Goal: Task Accomplishment & Management: Manage account settings

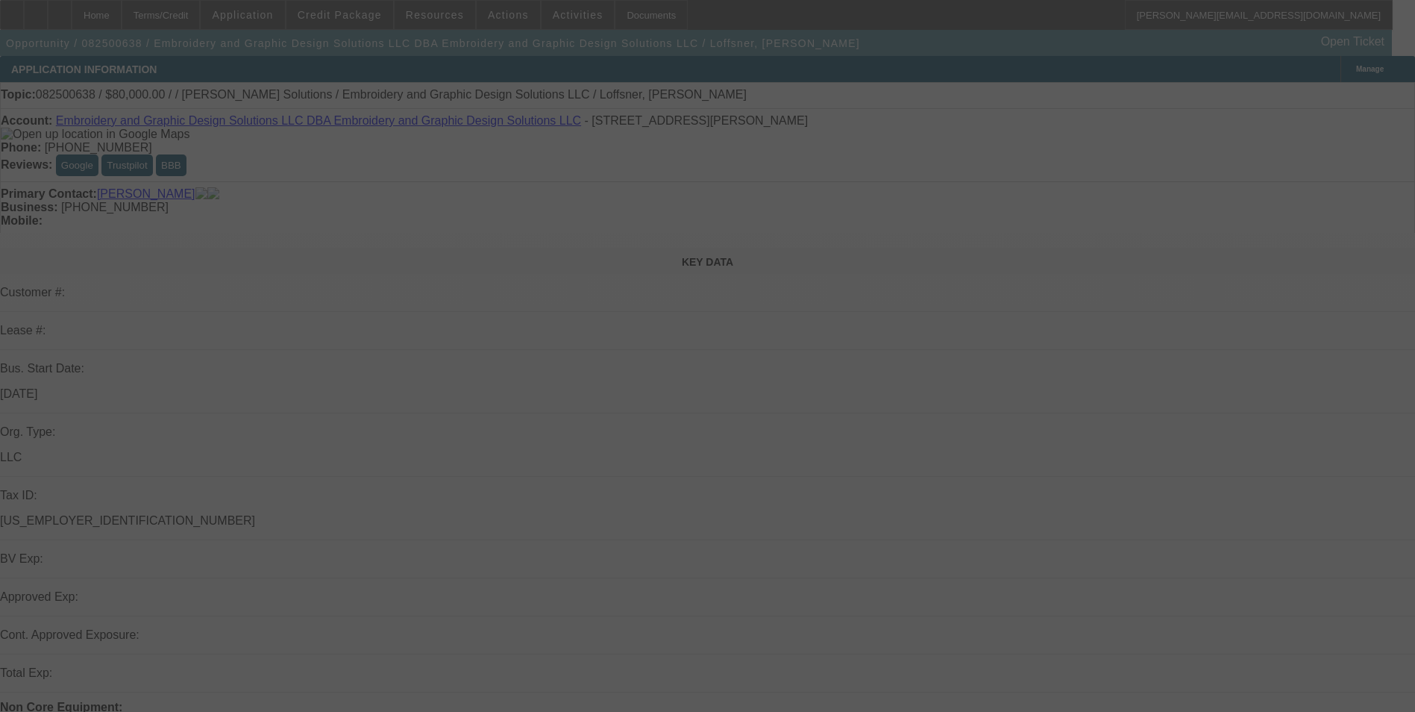
select select "0"
select select "2"
select select "0.1"
select select "4"
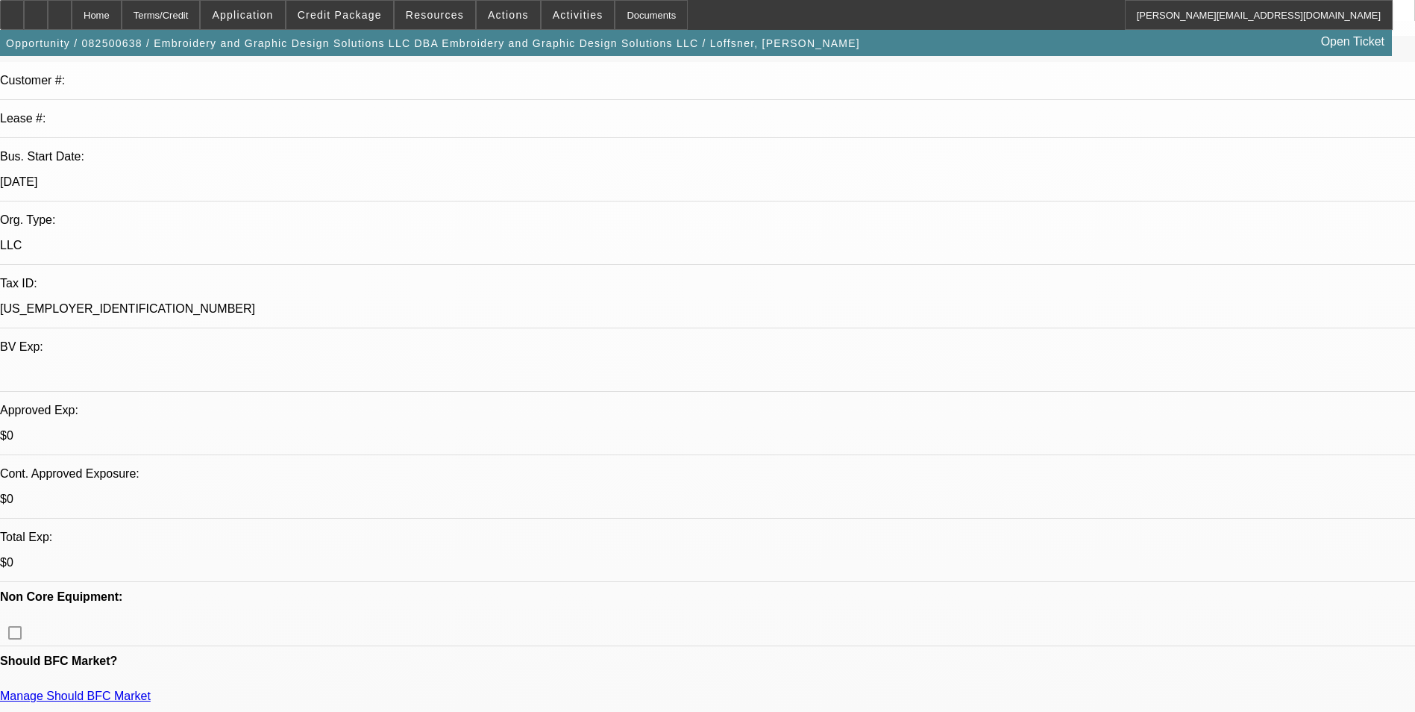
scroll to position [224, 0]
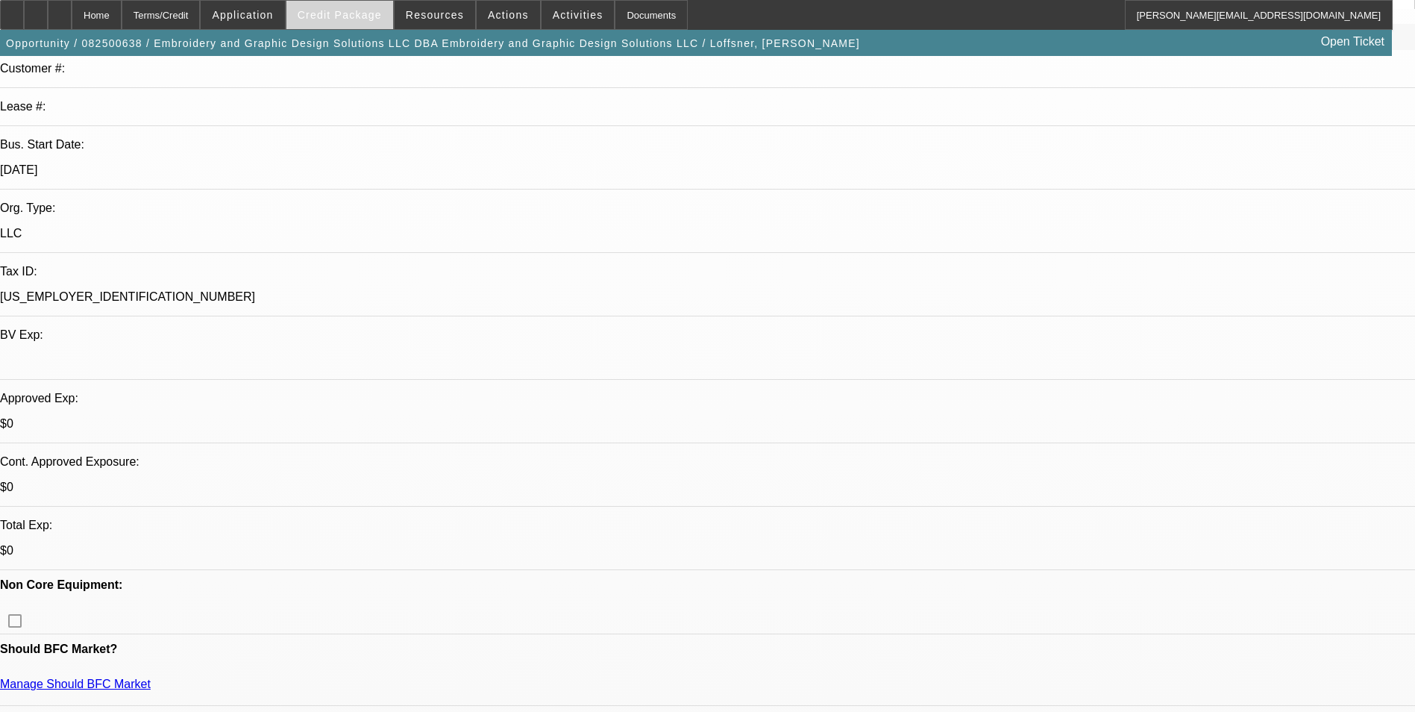
click at [355, 17] on span "Credit Package" at bounding box center [340, 15] width 84 height 12
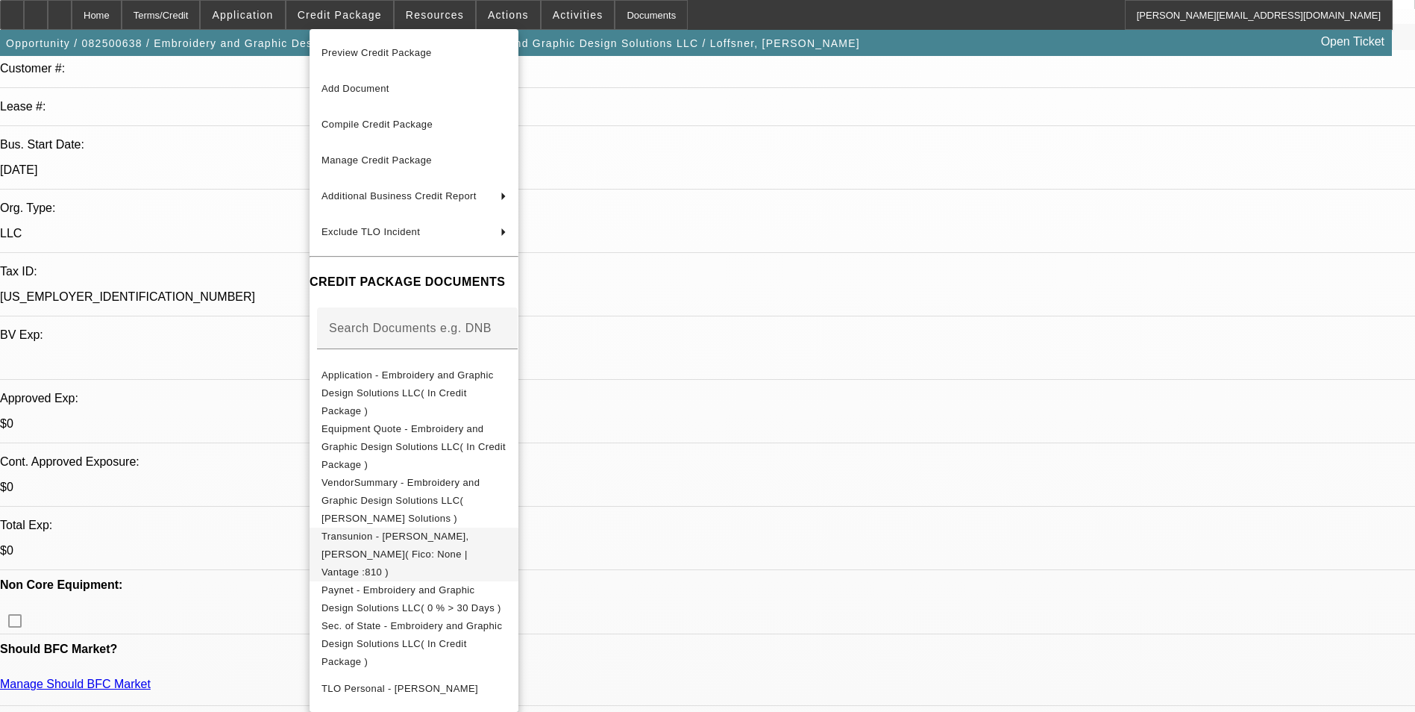
scroll to position [28, 0]
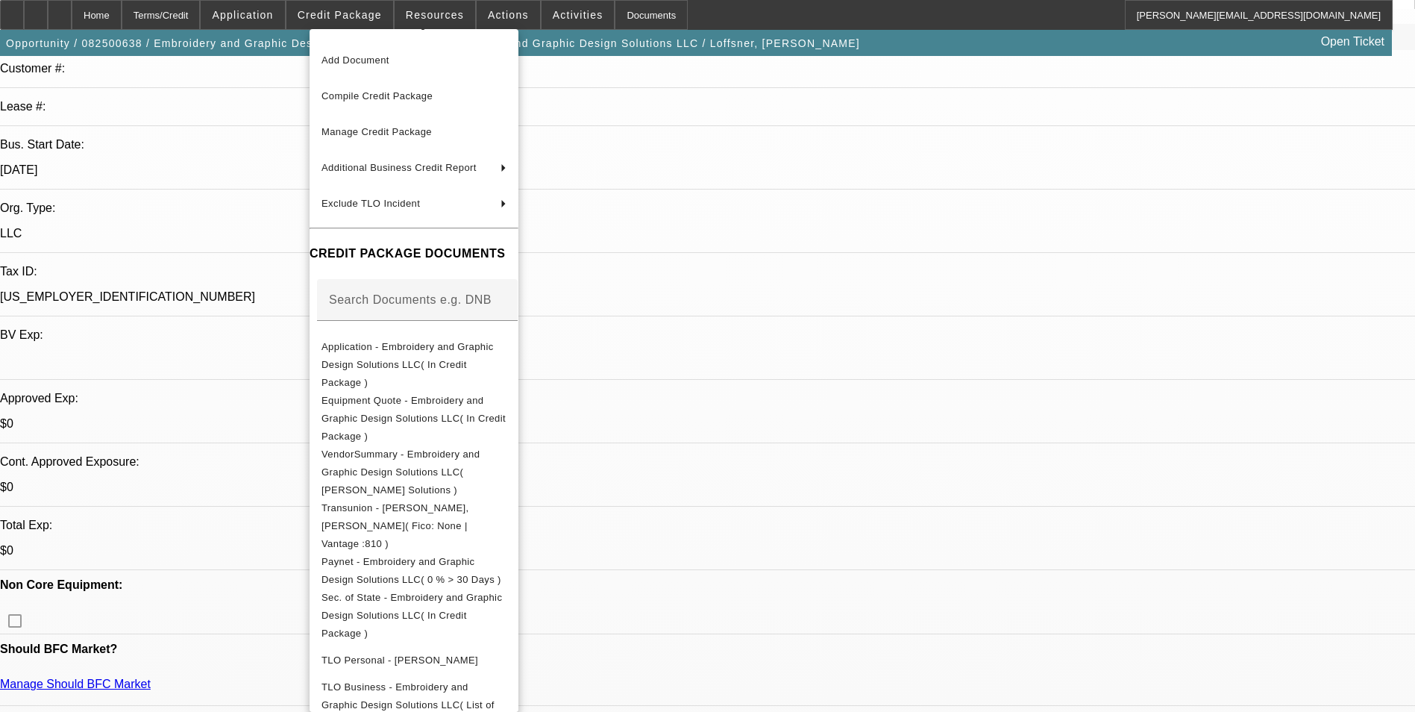
click at [786, 238] on div at bounding box center [707, 356] width 1415 height 712
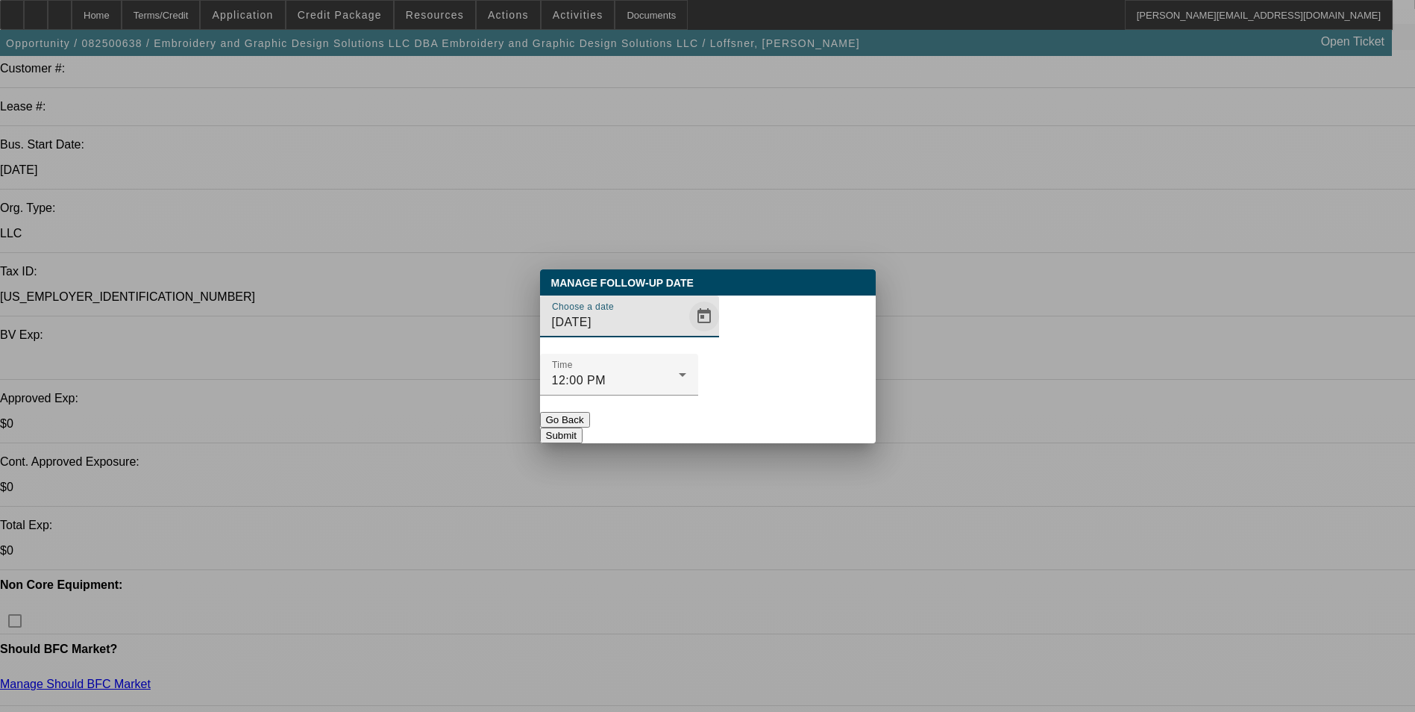
click at [686, 334] on span "Open calendar" at bounding box center [704, 316] width 36 height 36
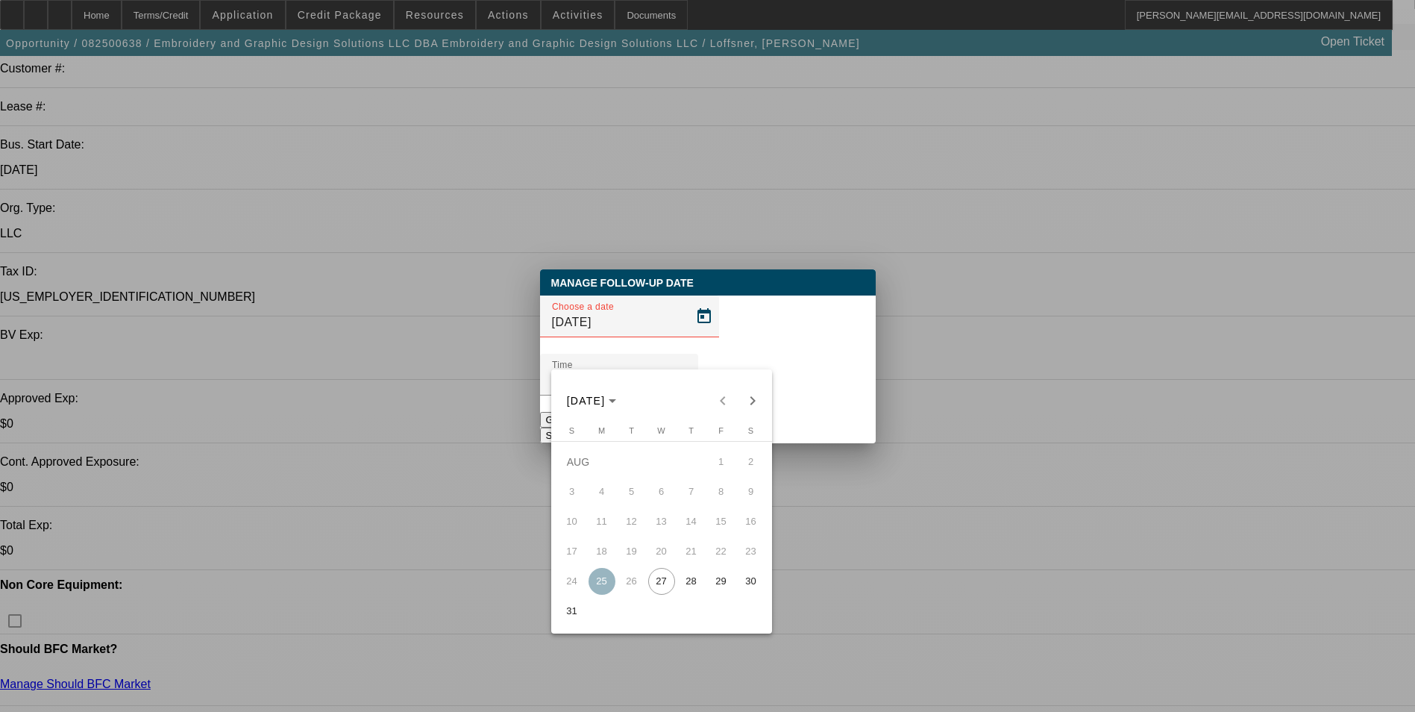
click at [692, 586] on span "28" at bounding box center [691, 581] width 27 height 27
type input "[DATE]"
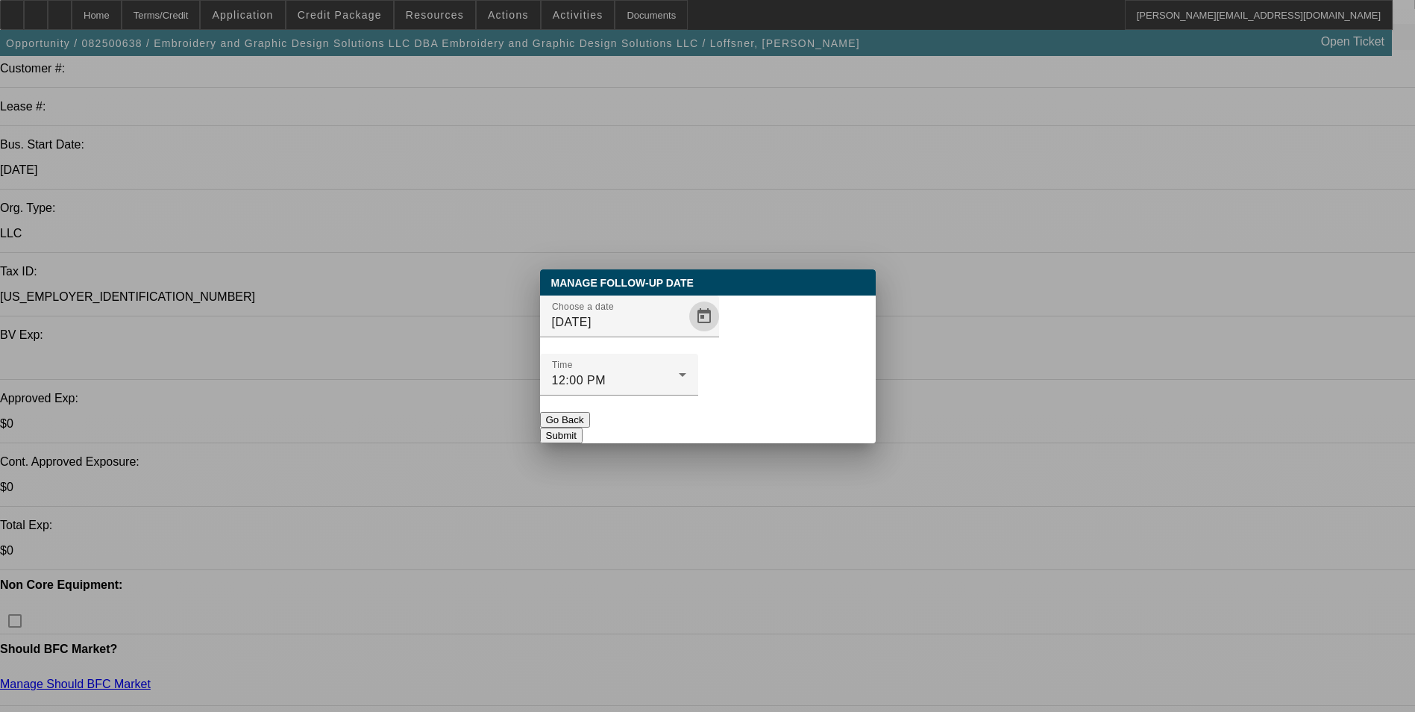
click at [583, 427] on button "Submit" at bounding box center [561, 435] width 43 height 16
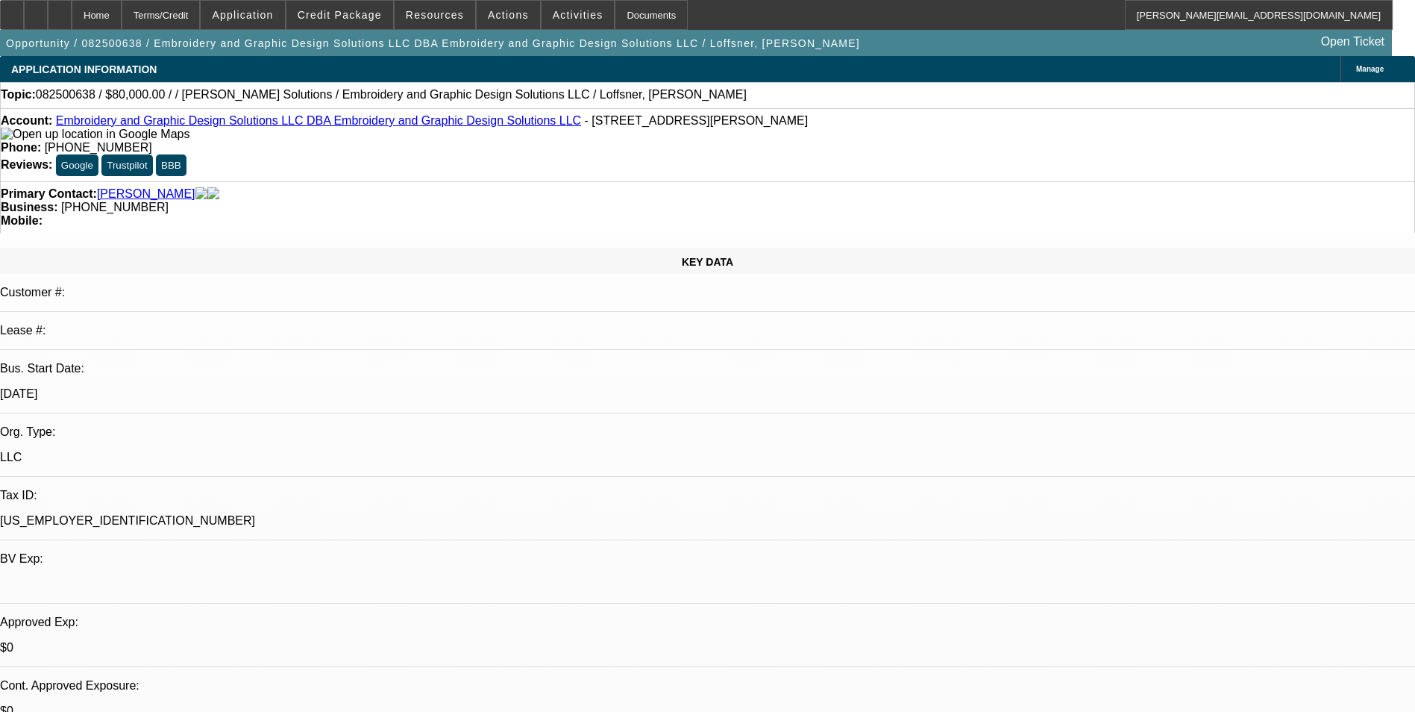
click at [128, 122] on link "Embroidery and Graphic Design Solutions LLC DBA Embroidery and Graphic Design S…" at bounding box center [318, 120] width 525 height 13
